Goal: Find specific page/section: Find specific page/section

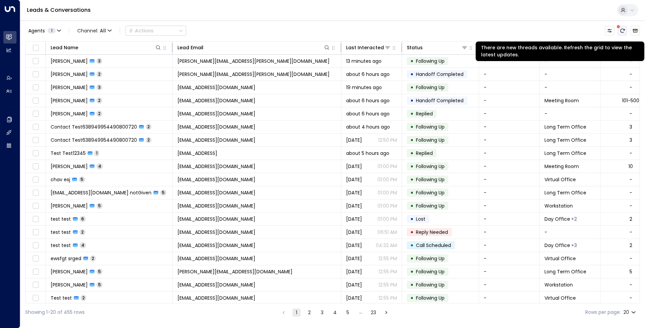
click at [625, 34] on button "There are new threads available. Refresh the grid to view the latest updates." at bounding box center [622, 30] width 9 height 9
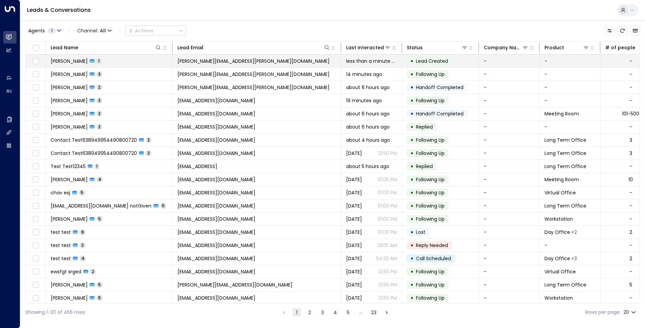
click at [198, 64] on span "[PERSON_NAME][EMAIL_ADDRESS][PERSON_NAME][DOMAIN_NAME]" at bounding box center [253, 61] width 152 height 7
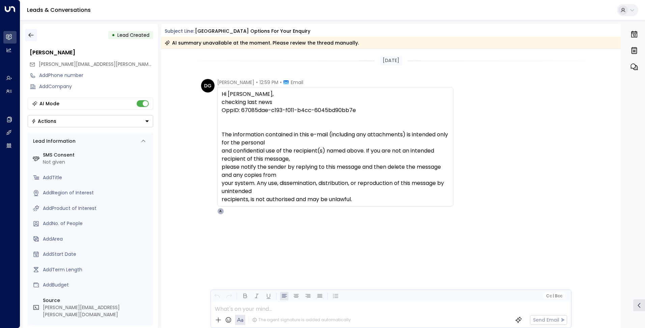
click at [32, 33] on icon "button" at bounding box center [31, 35] width 7 height 7
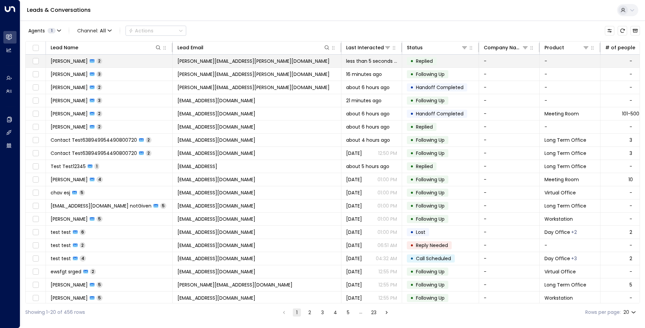
click at [135, 60] on td "Daniela Guimaraes 2" at bounding box center [109, 61] width 127 height 13
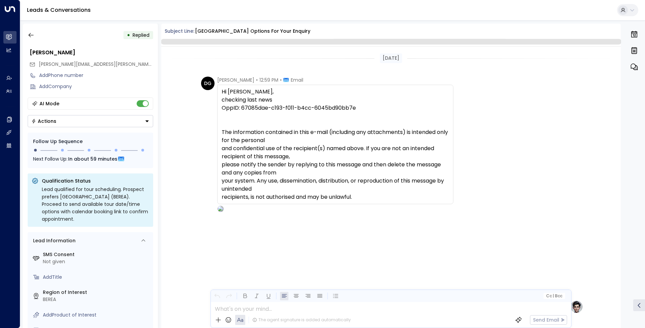
scroll to position [200, 0]
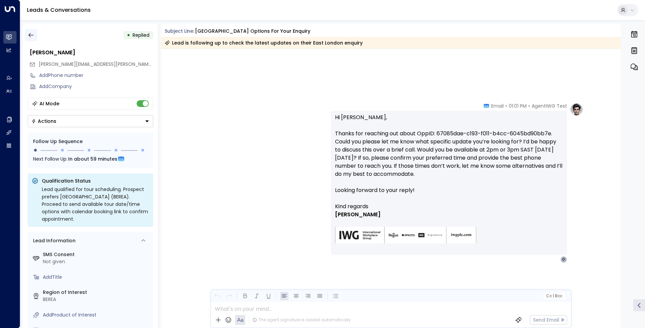
click at [33, 35] on icon "button" at bounding box center [31, 35] width 7 height 7
